Goal: Check status: Check status

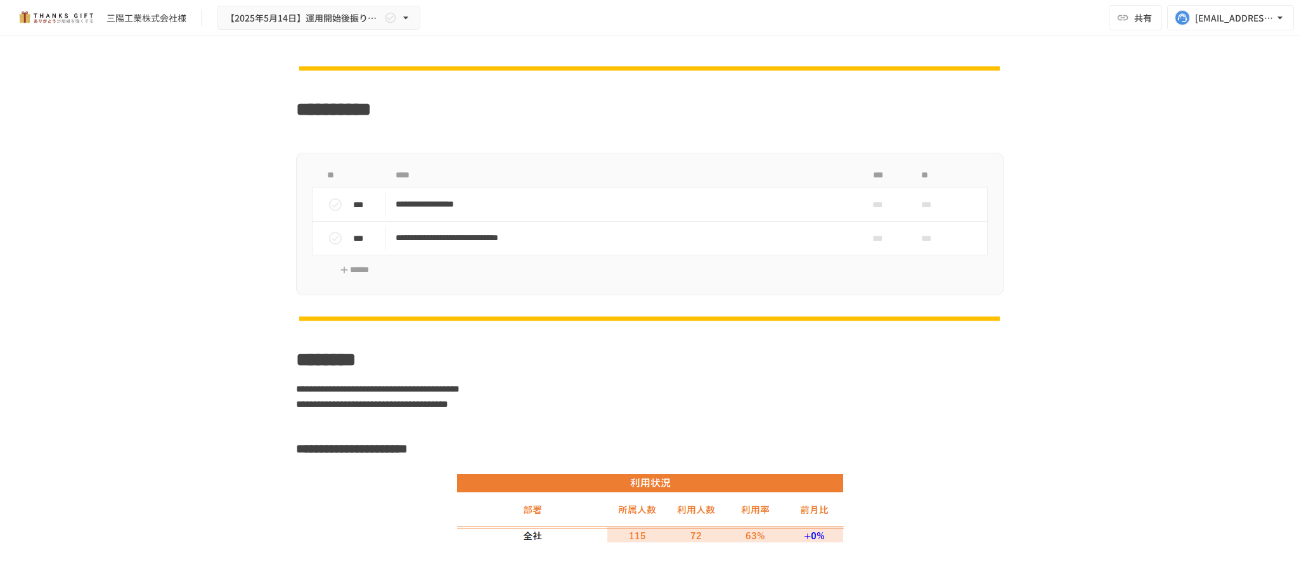
scroll to position [2378, 0]
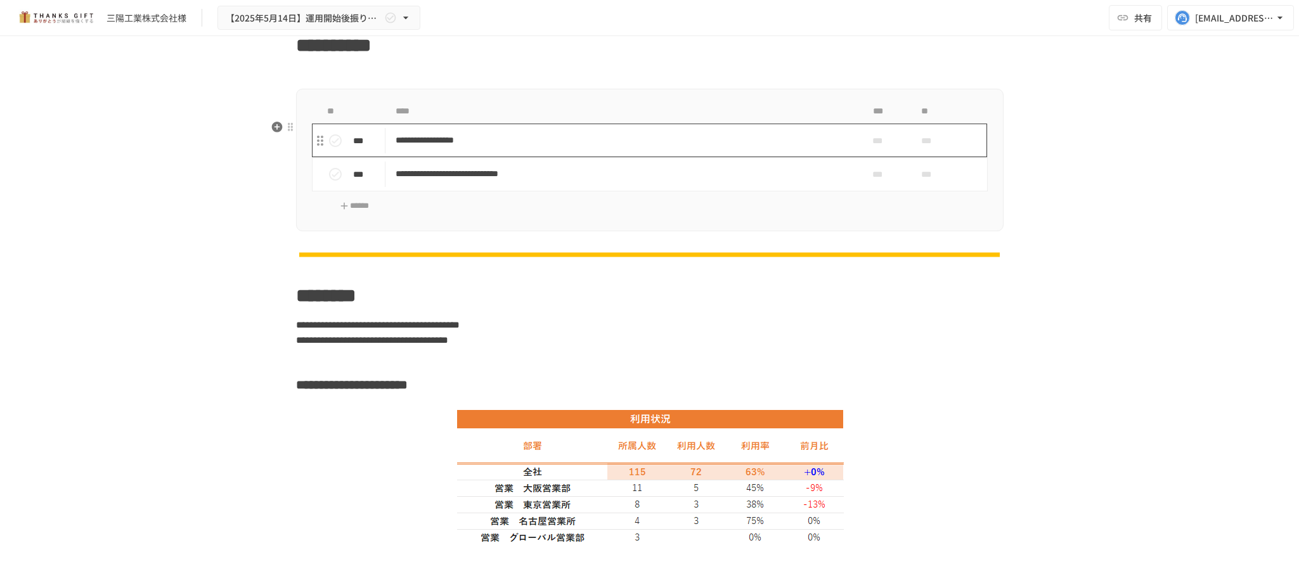
click at [516, 148] on p "**********" at bounding box center [622, 141] width 453 height 16
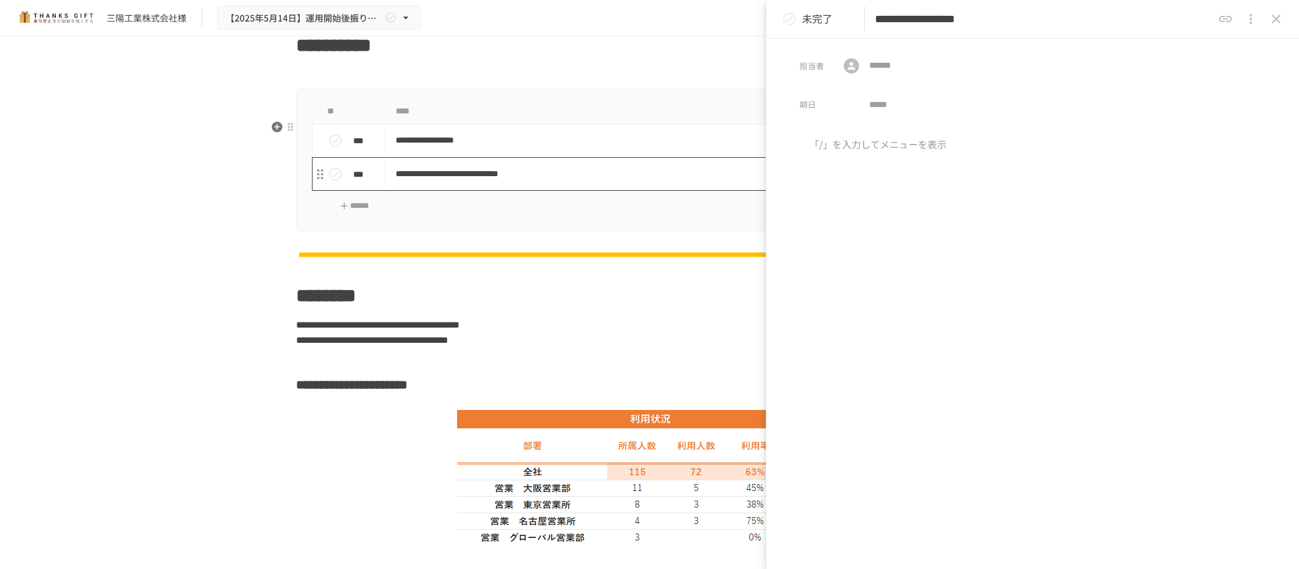
click at [581, 182] on p "**********" at bounding box center [622, 174] width 453 height 16
